Goal: Transaction & Acquisition: Purchase product/service

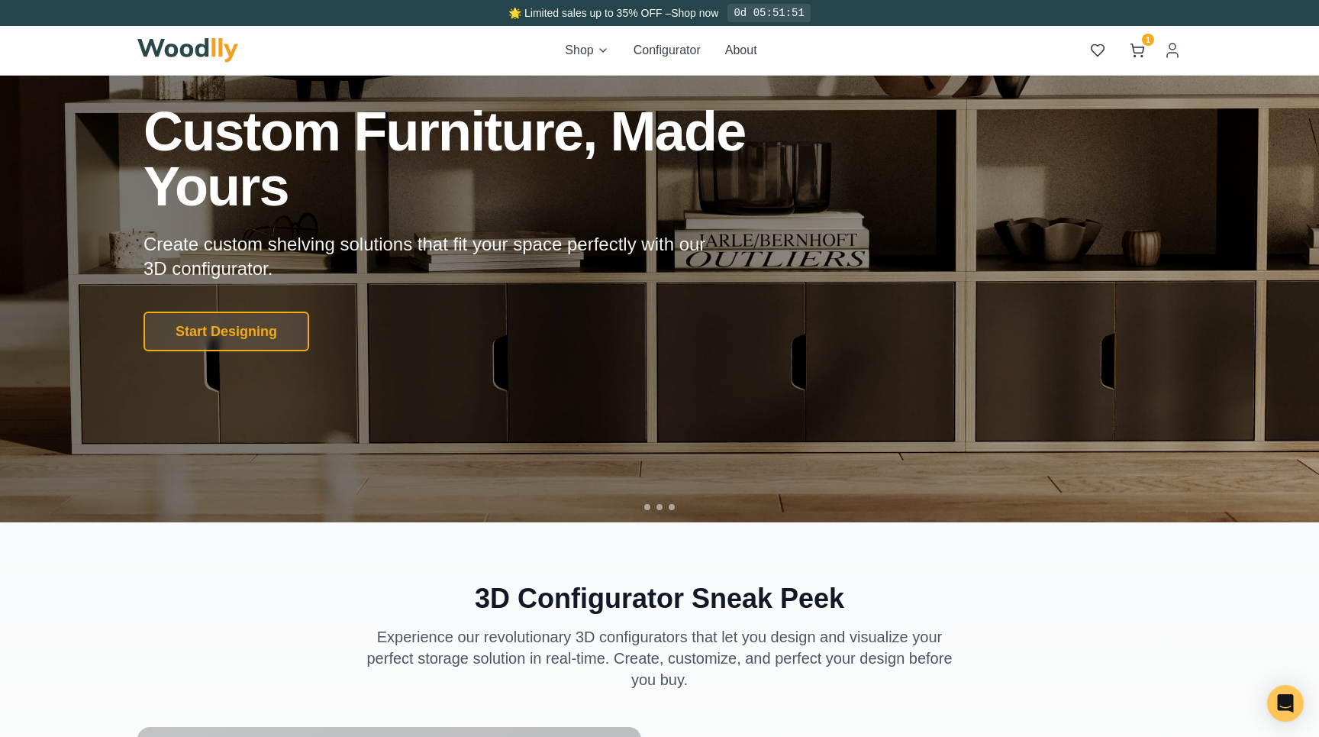
scroll to position [144, 0]
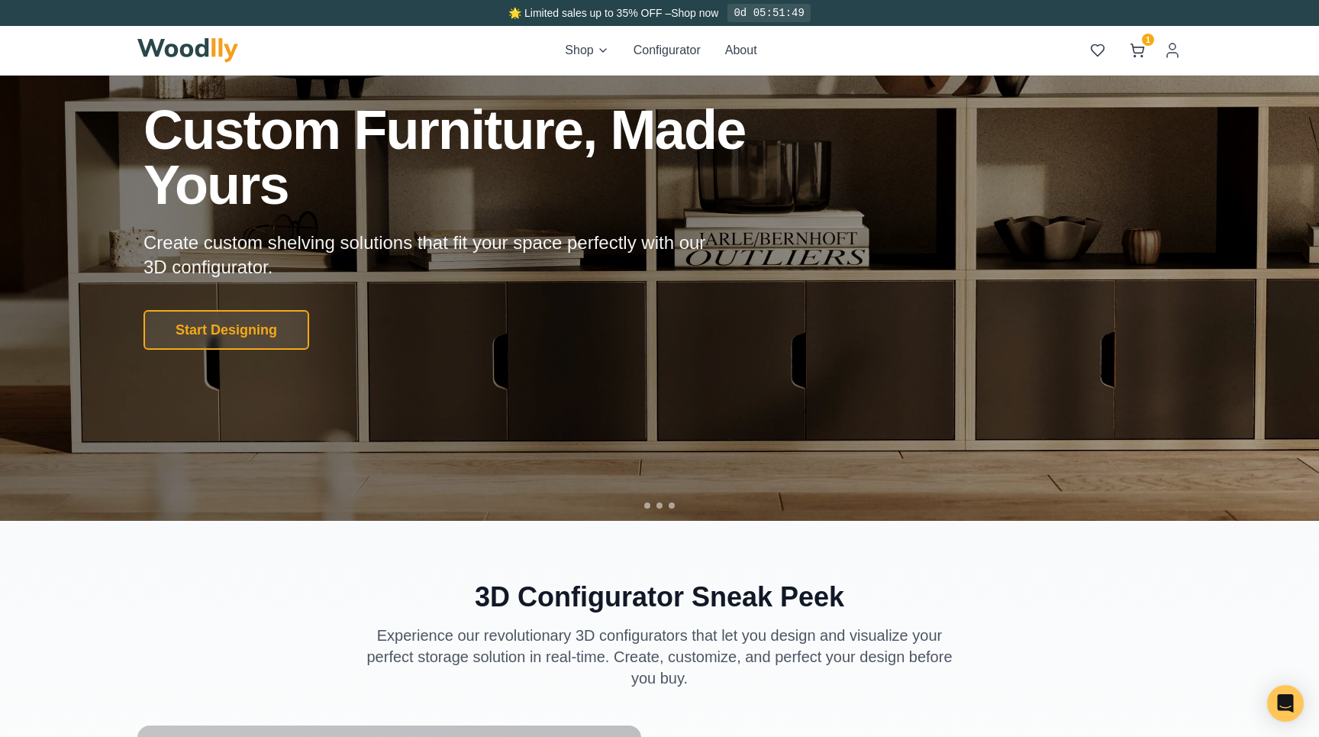
click at [912, 72] on div "Shop Configurator About 1 1" at bounding box center [659, 50] width 1044 height 49
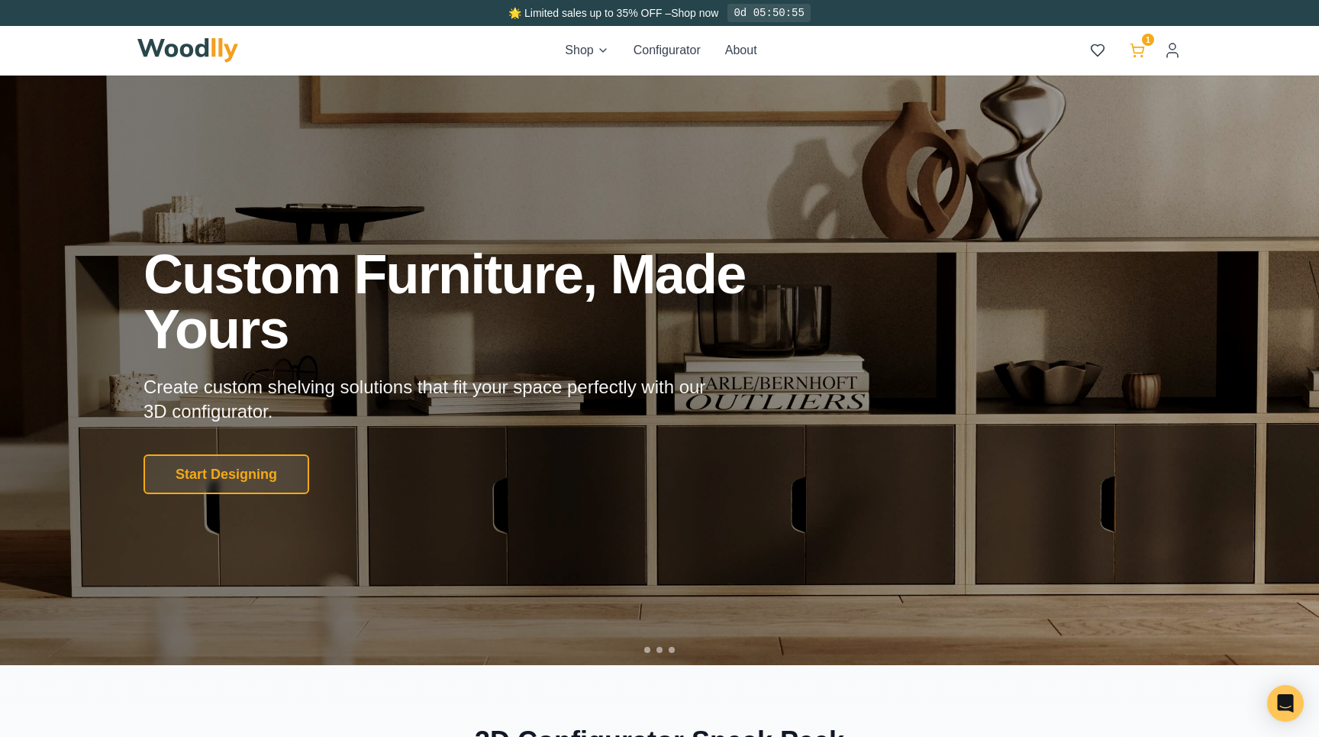
click at [1143, 47] on icon at bounding box center [1137, 48] width 13 height 9
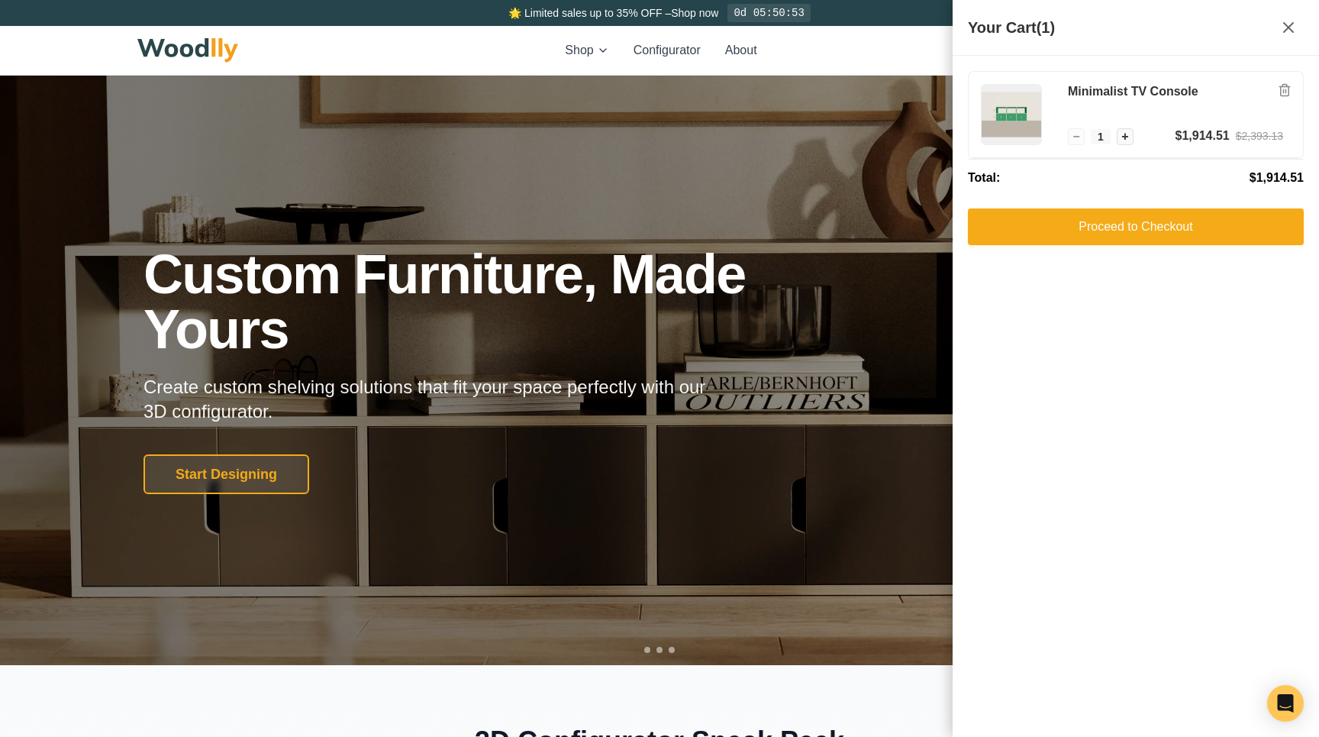
click at [898, 63] on div "Shop Configurator About 1 1" at bounding box center [659, 50] width 1044 height 49
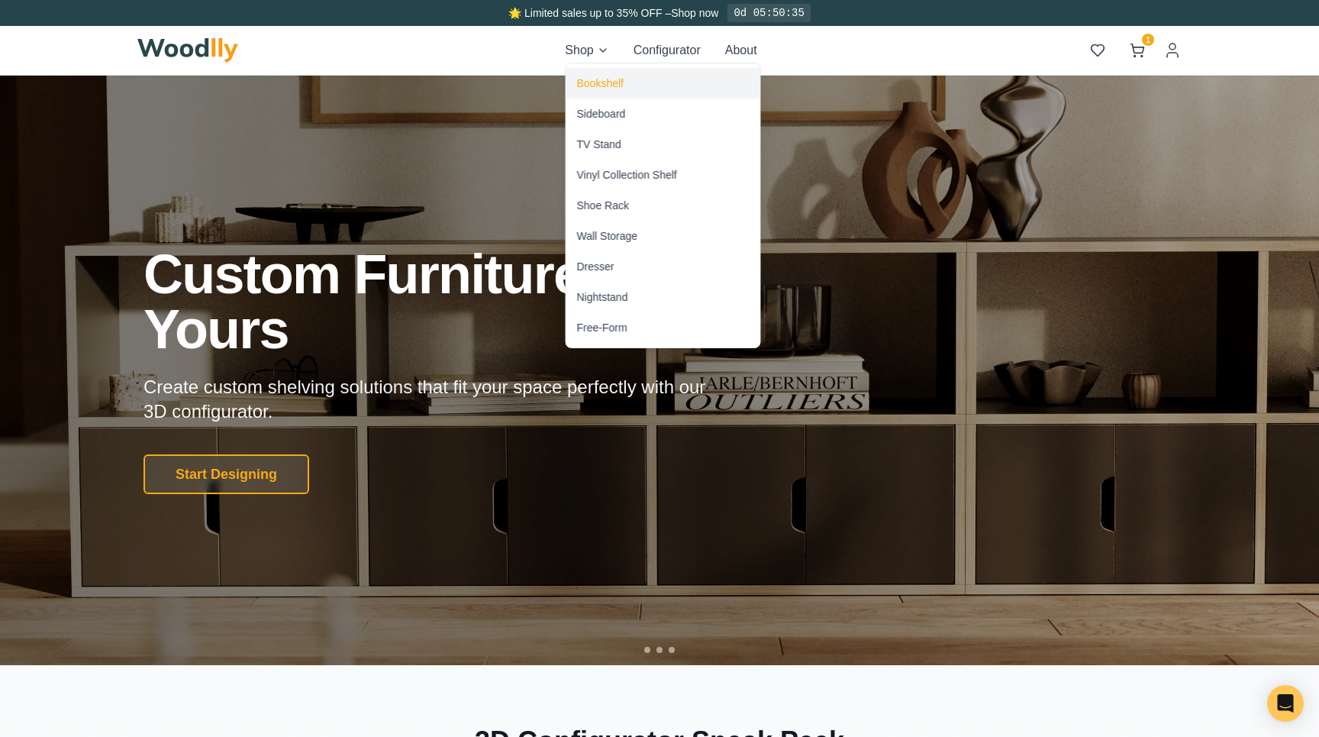
click at [611, 84] on div "Bookshelf" at bounding box center [600, 83] width 47 height 15
